Goal: Task Accomplishment & Management: Manage account settings

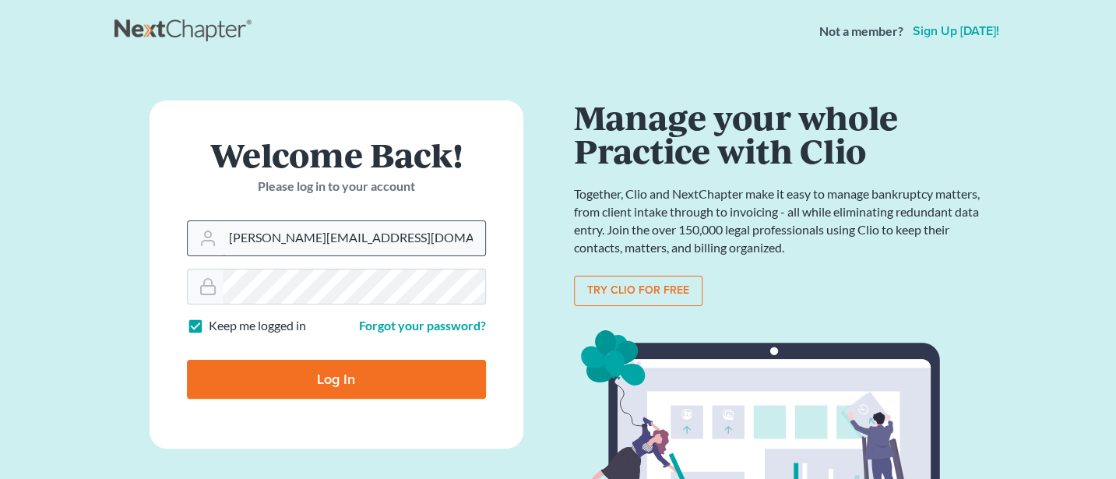
click at [337, 237] on input "[PERSON_NAME][EMAIL_ADDRESS][DOMAIN_NAME]" at bounding box center [354, 238] width 263 height 34
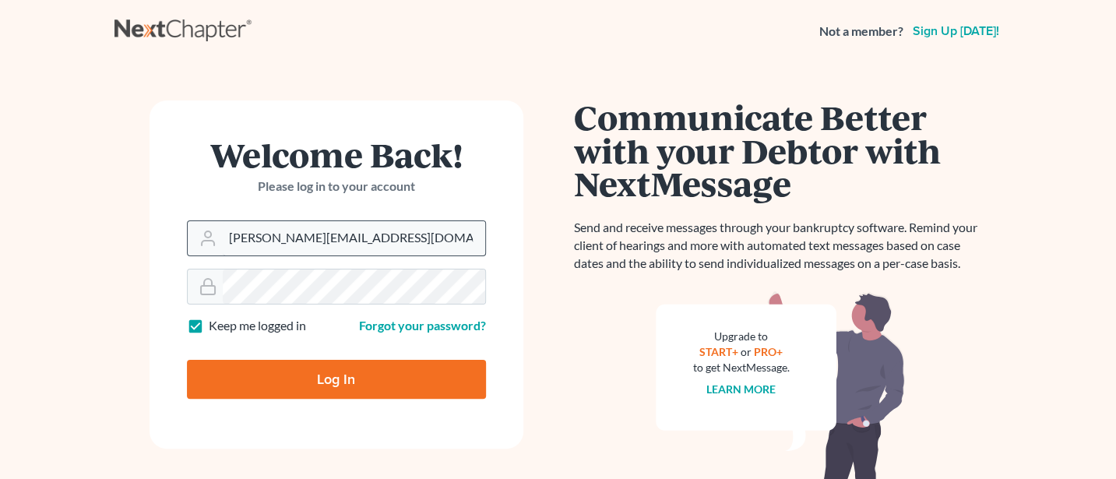
click at [342, 239] on input "[PERSON_NAME][EMAIL_ADDRESS][DOMAIN_NAME]" at bounding box center [354, 238] width 263 height 34
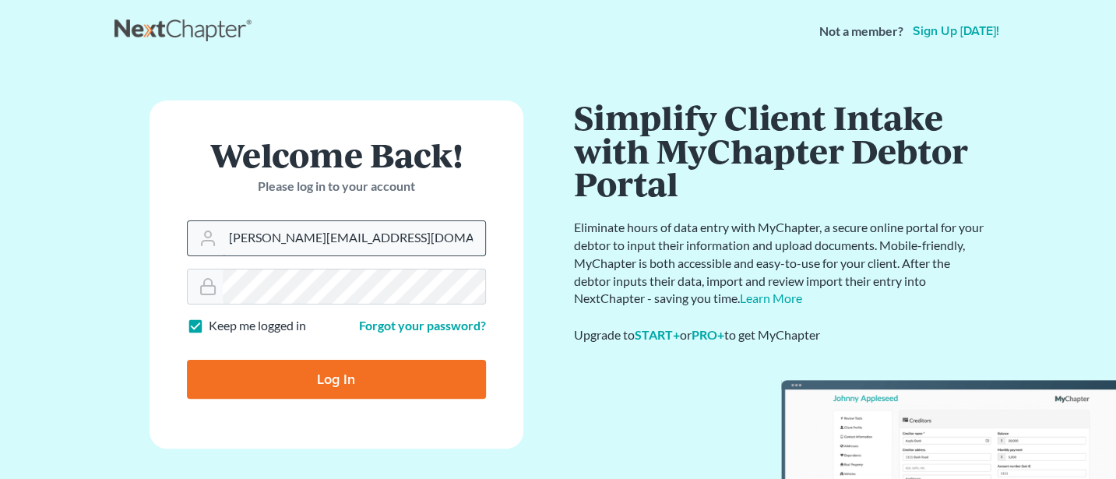
click at [365, 234] on input "[PERSON_NAME][EMAIL_ADDRESS][DOMAIN_NAME]" at bounding box center [354, 238] width 263 height 34
drag, startPoint x: 327, startPoint y: 235, endPoint x: 339, endPoint y: 237, distance: 11.8
click at [332, 236] on input "[PERSON_NAME][EMAIL_ADDRESS][DOMAIN_NAME]" at bounding box center [354, 238] width 263 height 34
drag, startPoint x: 340, startPoint y: 237, endPoint x: 313, endPoint y: 237, distance: 26.5
click at [313, 238] on input "[PERSON_NAME][EMAIL_ADDRESS][DOMAIN_NAME]" at bounding box center [354, 238] width 263 height 34
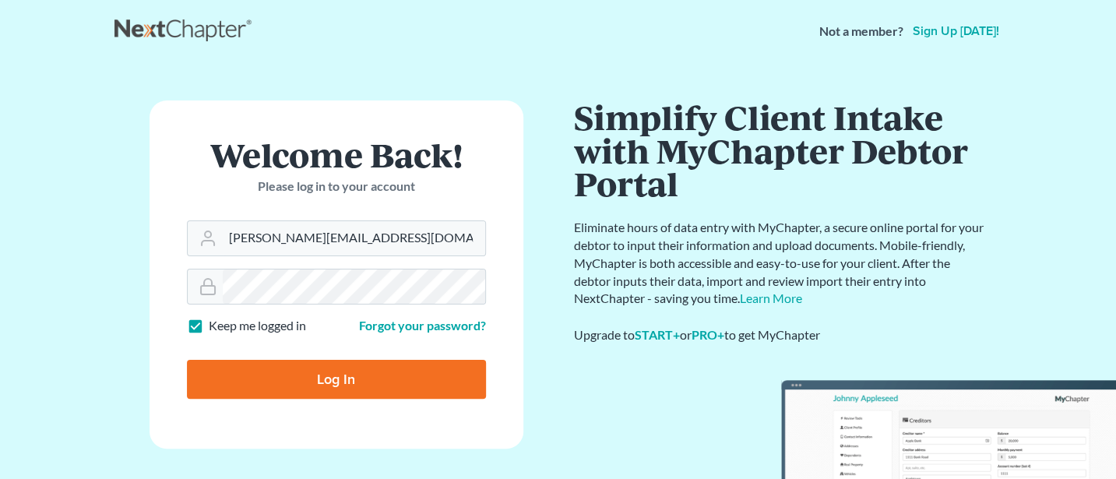
click at [340, 367] on input "Log In" at bounding box center [336, 379] width 299 height 39
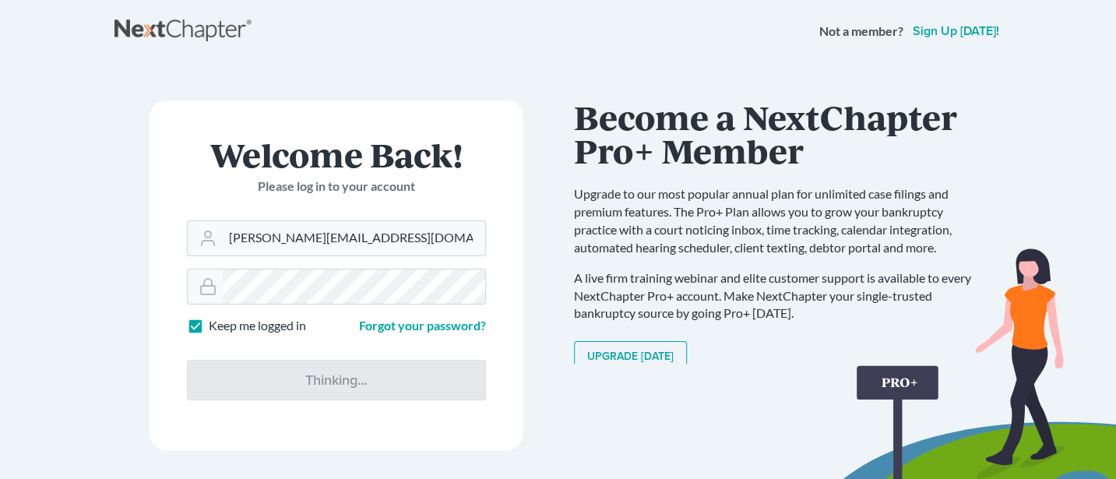
type input "Thinking..."
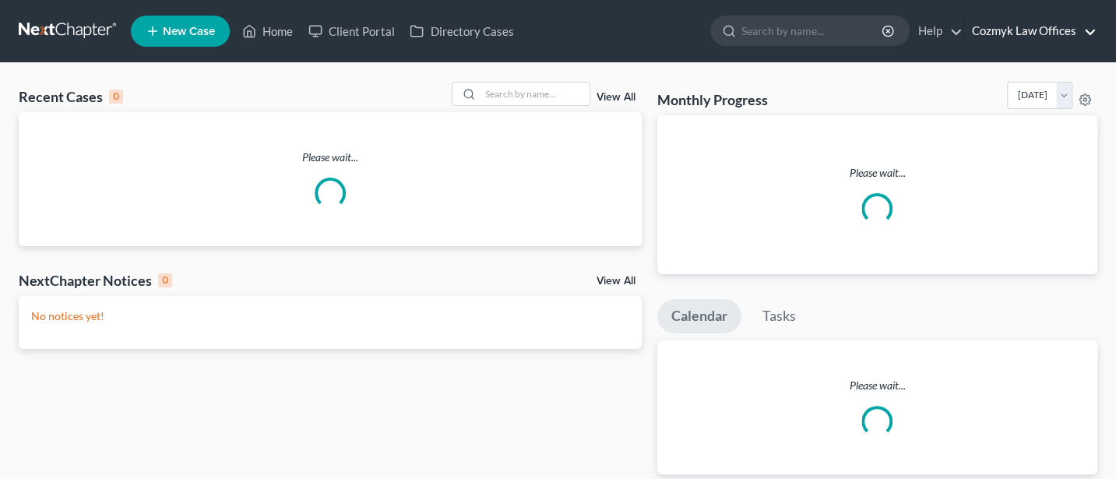
click at [1035, 29] on link "Cozmyk Law Offices" at bounding box center [1030, 31] width 132 height 28
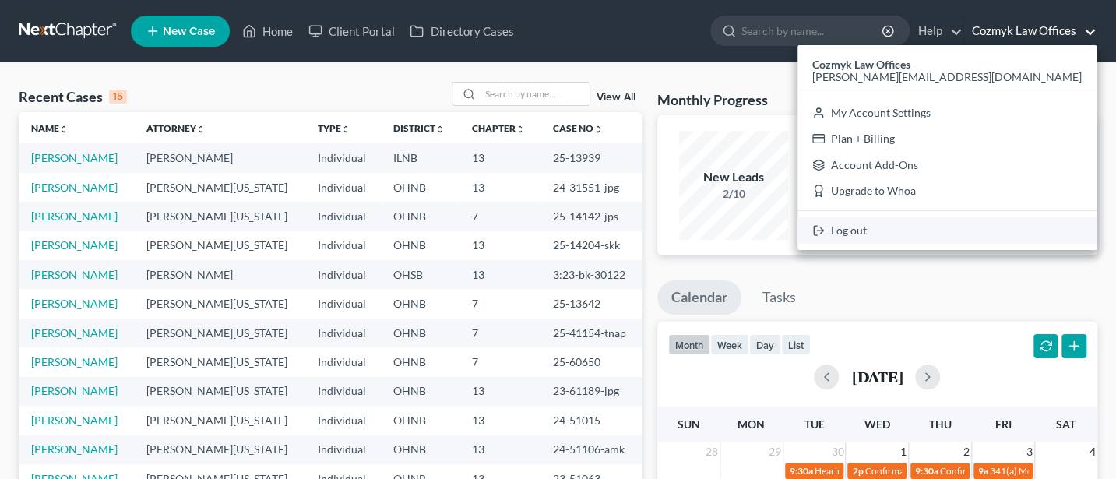
click at [1011, 227] on link "Log out" at bounding box center [947, 230] width 299 height 26
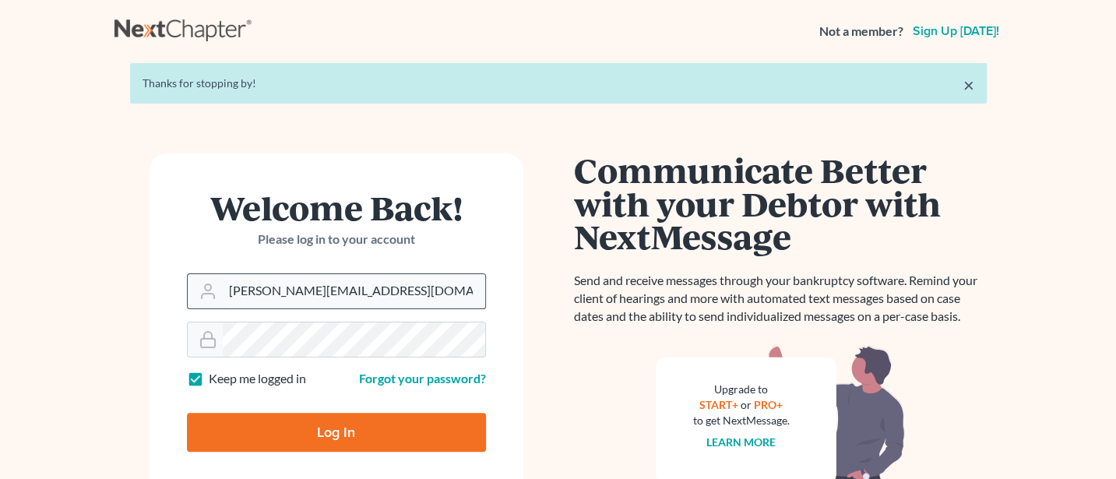
click at [355, 294] on input "Jann@cozmyklaw.com" at bounding box center [354, 291] width 263 height 34
click at [412, 292] on input "[PERSON_NAME][EMAIL_ADDRESS][DOMAIN_NAME]" at bounding box center [354, 291] width 263 height 34
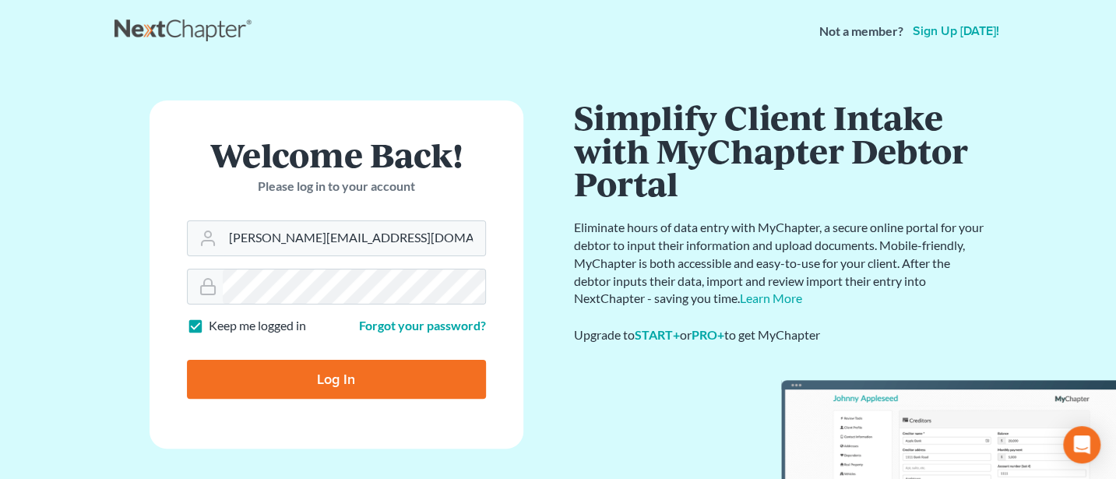
type input "Jann@jwashingtonlaw.com"
click at [353, 374] on input "Log In" at bounding box center [336, 379] width 299 height 39
type input "Thinking..."
